Goal: Browse casually: Explore the website without a specific task or goal

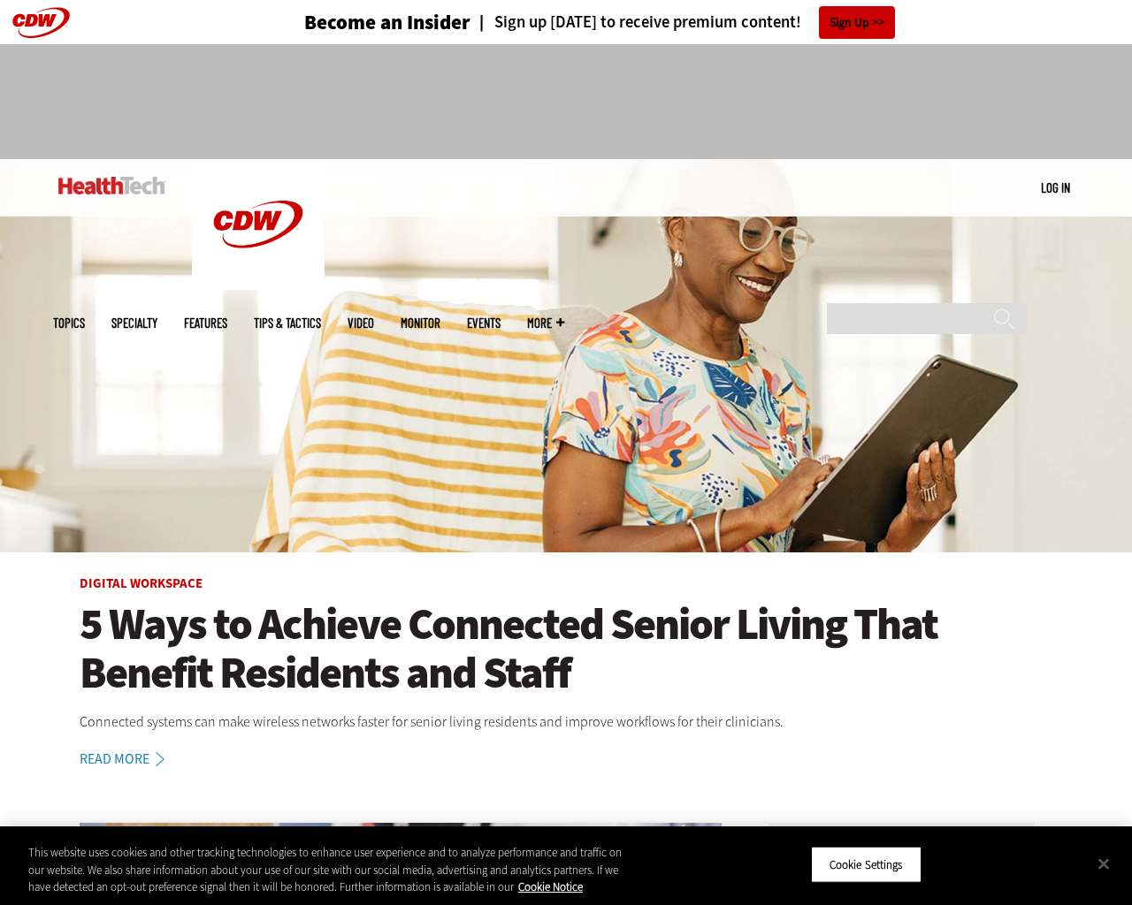
click at [1123, 453] on img at bounding box center [566, 355] width 1132 height 393
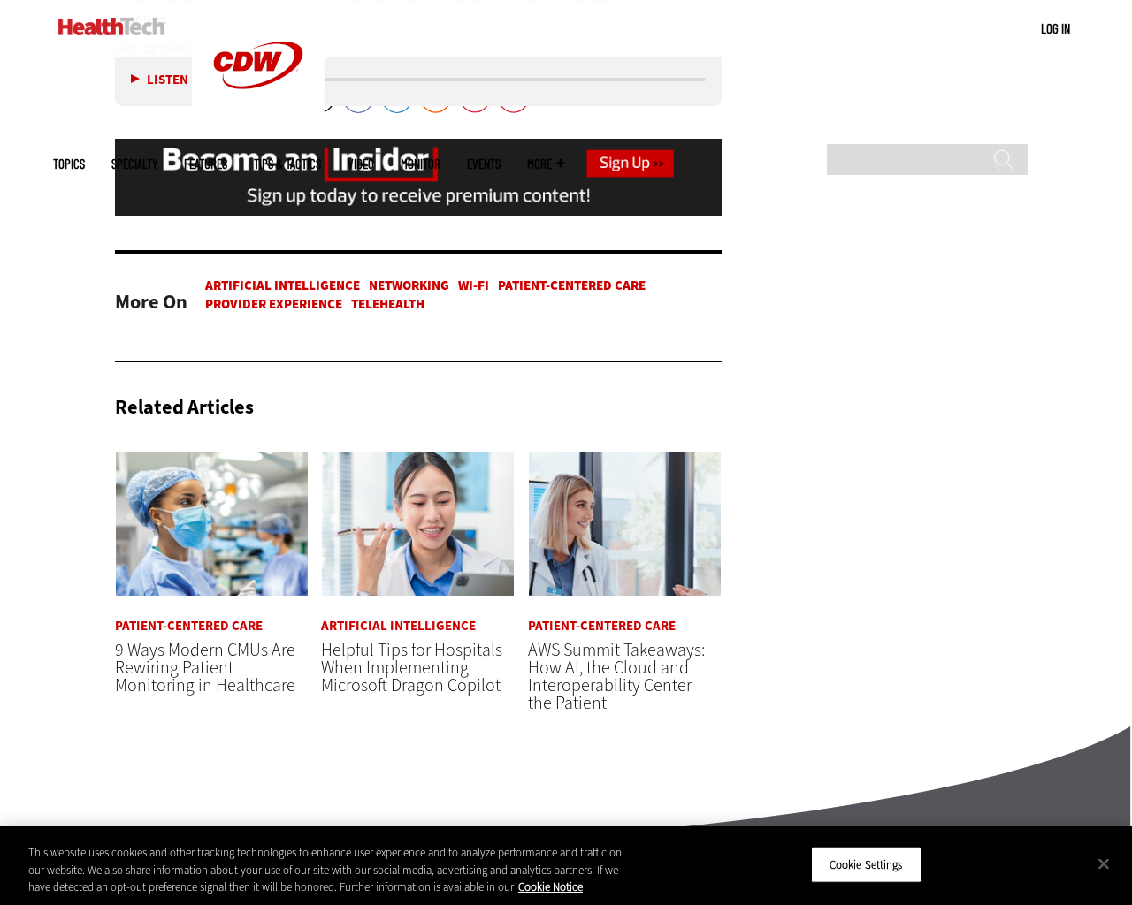
scroll to position [5151, 0]
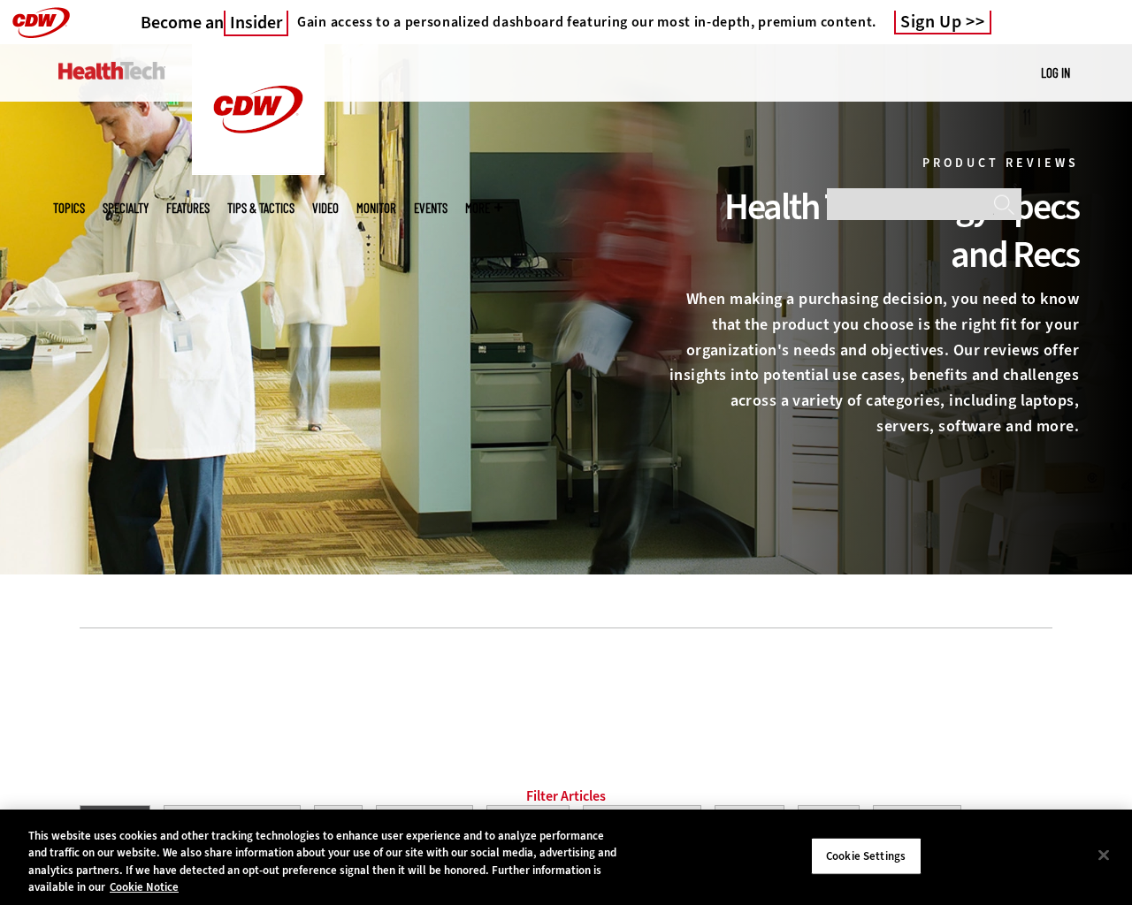
click at [1123, 453] on div at bounding box center [566, 309] width 1132 height 531
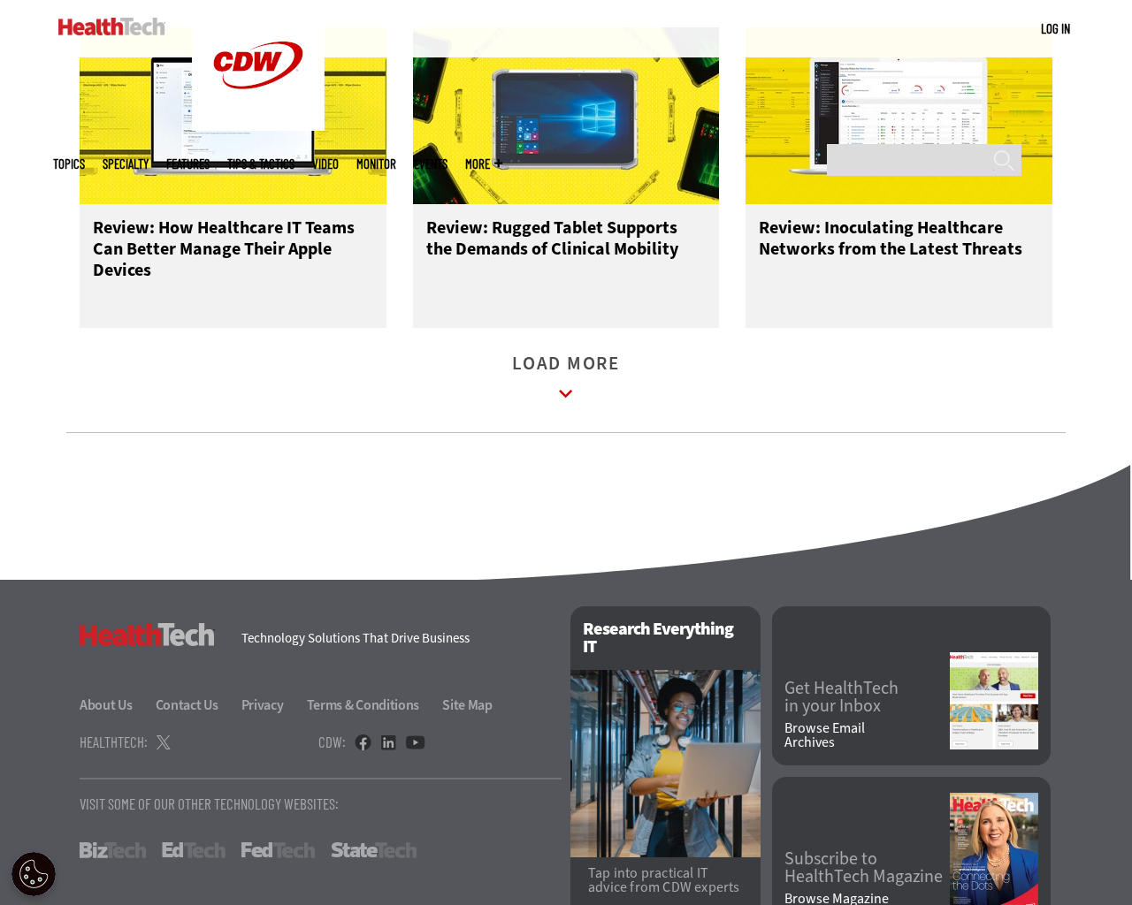
scroll to position [2327, 0]
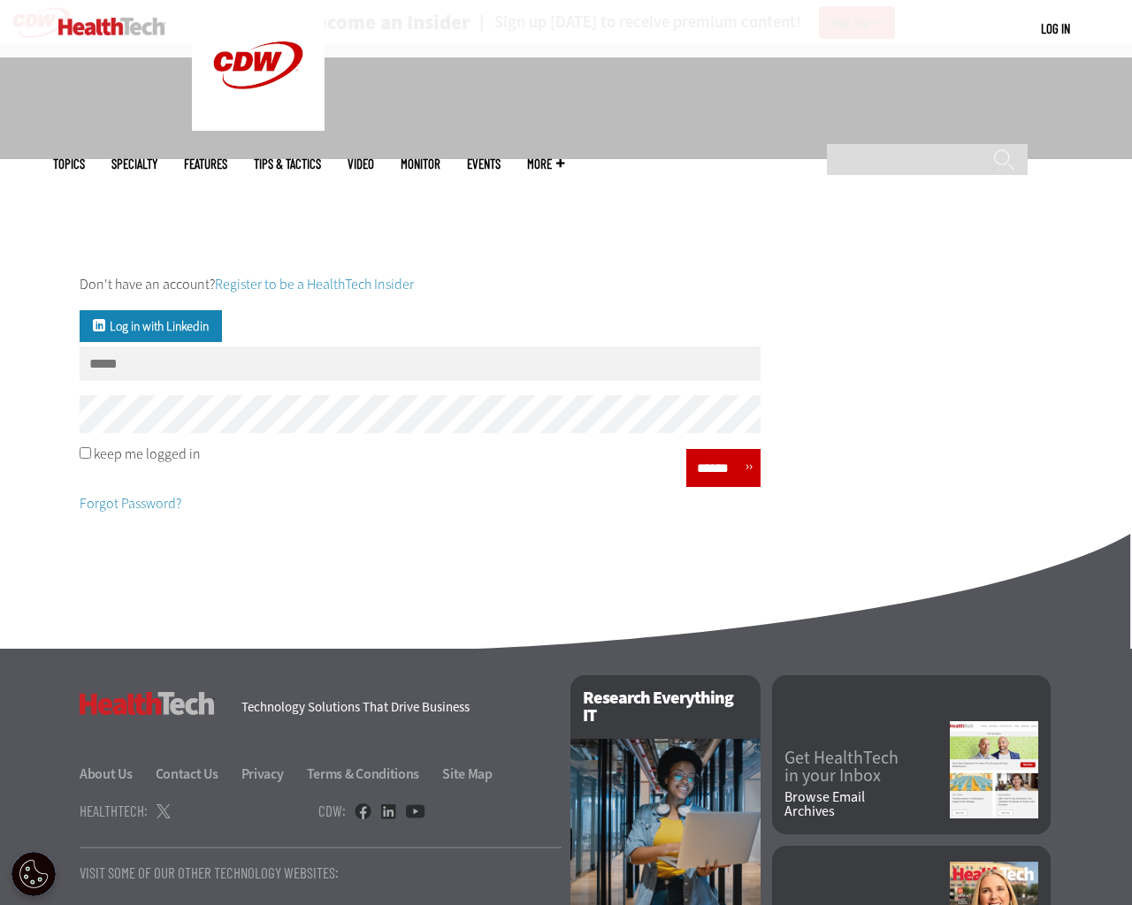
scroll to position [174, 0]
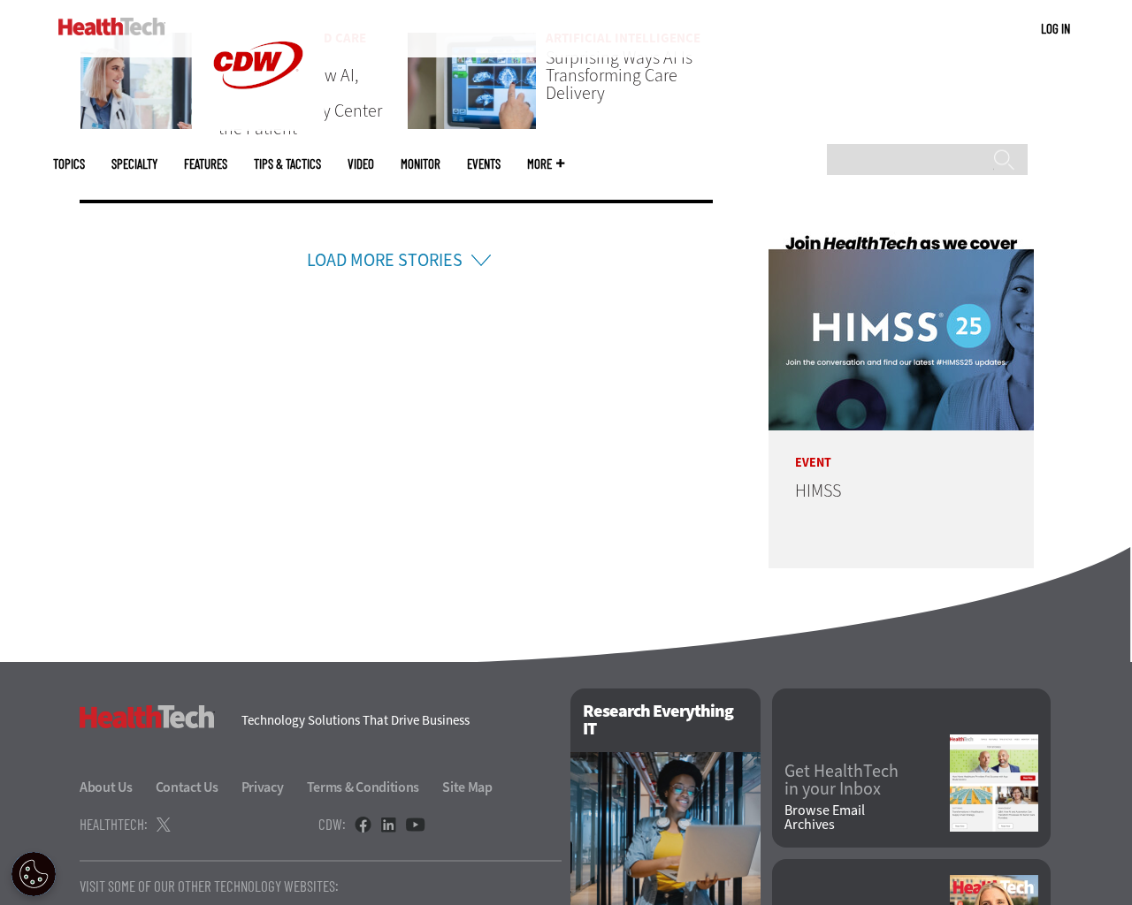
scroll to position [4163, 0]
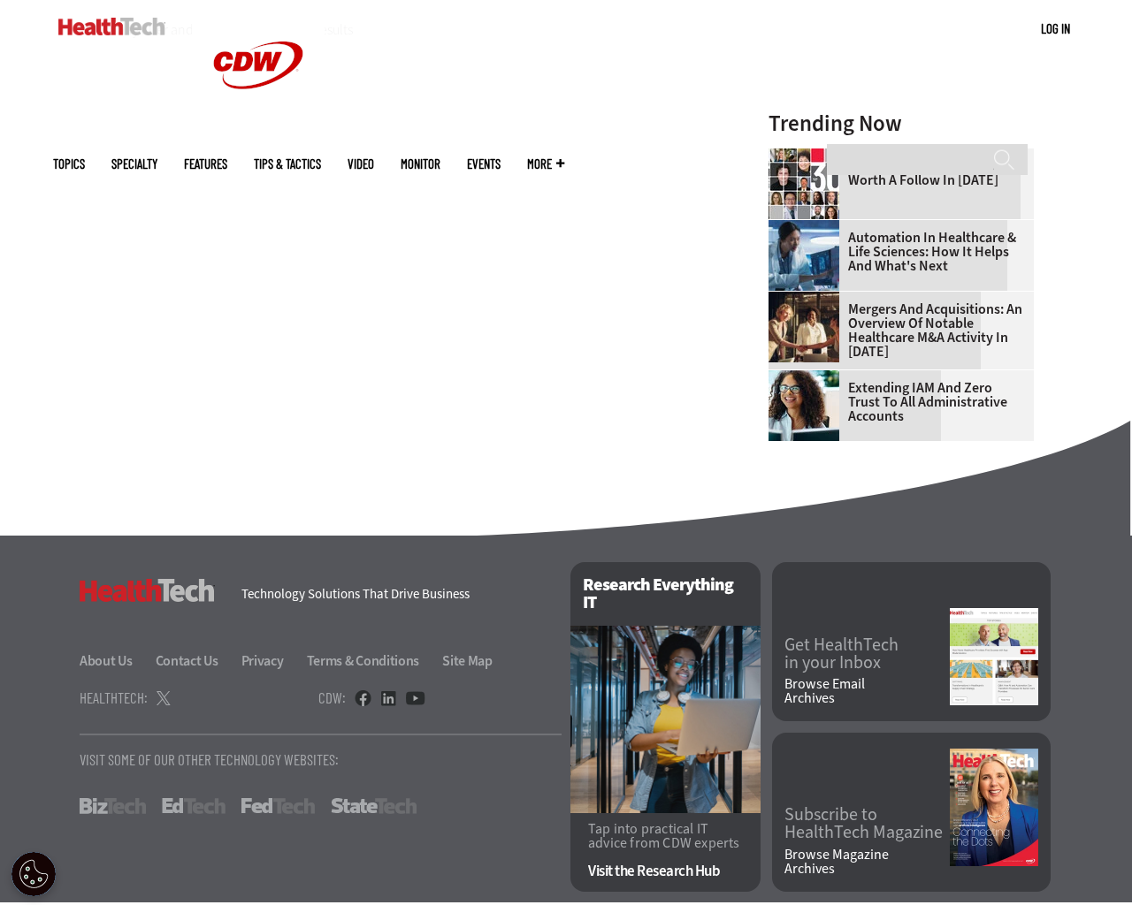
scroll to position [500, 0]
